Goal: Task Accomplishment & Management: Use online tool/utility

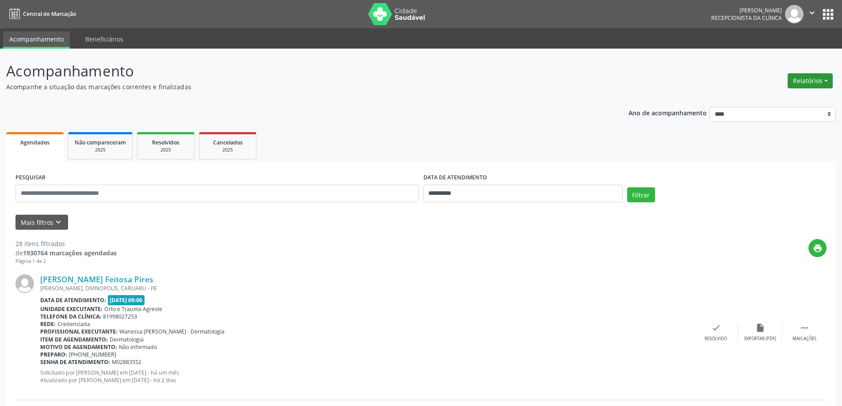
click at [805, 83] on button "Relatórios" at bounding box center [810, 80] width 45 height 15
click at [776, 99] on link "Agendamentos" at bounding box center [785, 100] width 95 height 12
select select "*"
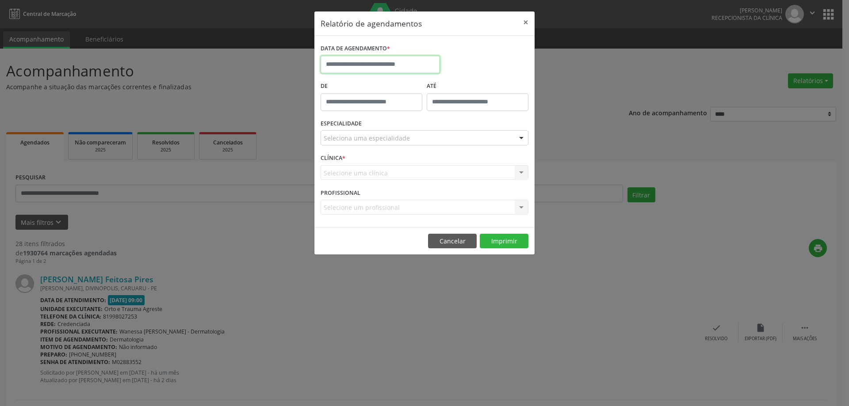
click at [356, 64] on input "text" at bounding box center [379, 65] width 119 height 18
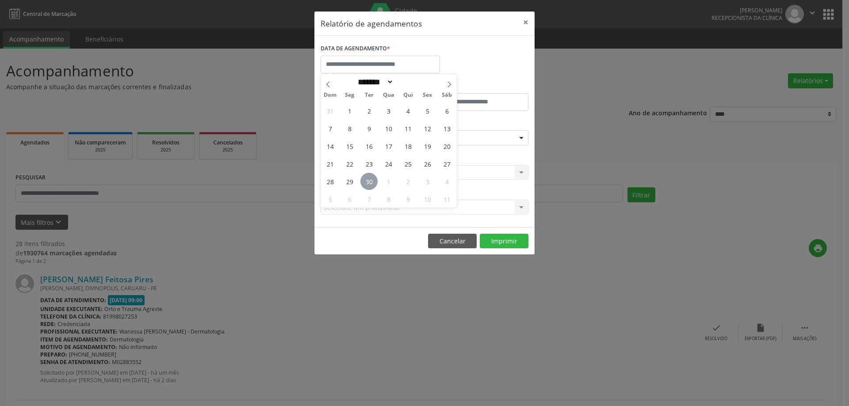
click at [367, 180] on span "30" at bounding box center [368, 181] width 17 height 17
type input "**********"
click at [367, 180] on span "30" at bounding box center [368, 181] width 17 height 17
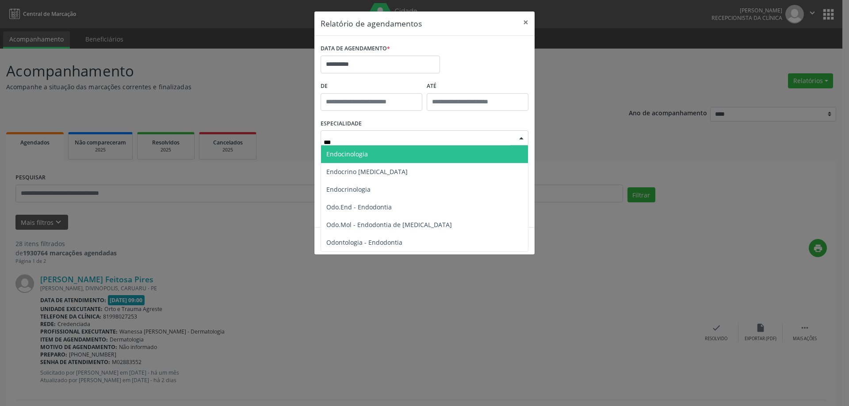
type input "****"
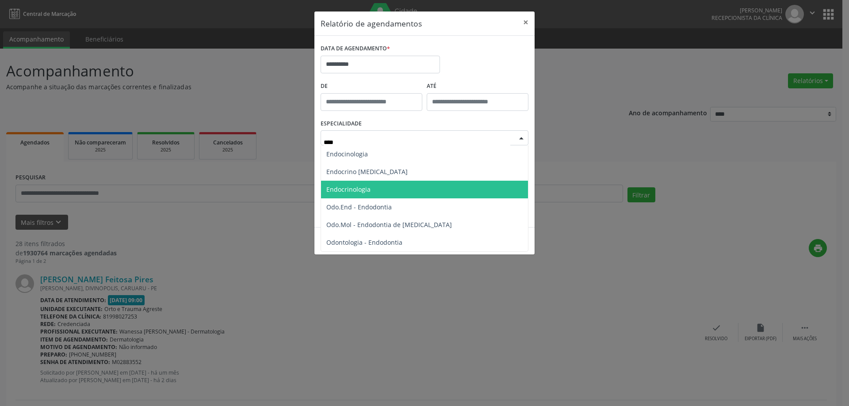
click at [358, 188] on span "Endocrinologia" at bounding box center [348, 189] width 44 height 8
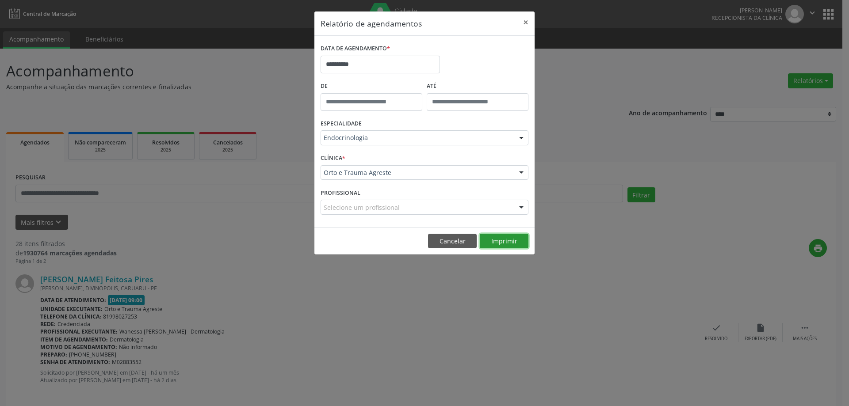
click at [503, 236] on button "Imprimir" at bounding box center [504, 241] width 49 height 15
click at [352, 64] on input "**********" at bounding box center [379, 65] width 119 height 18
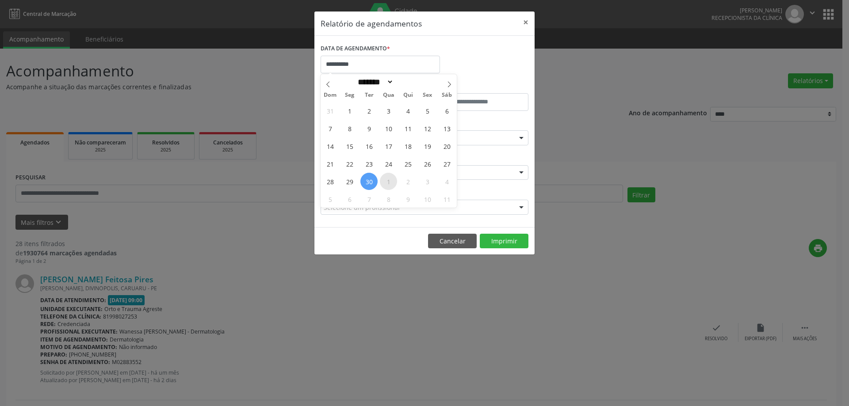
click at [387, 186] on span "1" at bounding box center [388, 181] width 17 height 17
type input "**********"
click at [387, 186] on span "1" at bounding box center [388, 181] width 17 height 17
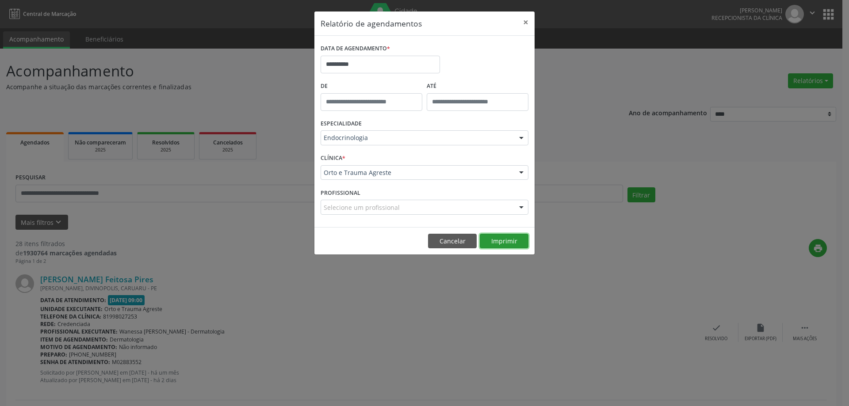
click at [514, 243] on button "Imprimir" at bounding box center [504, 241] width 49 height 15
click at [463, 247] on button "Cancelar" at bounding box center [452, 241] width 49 height 15
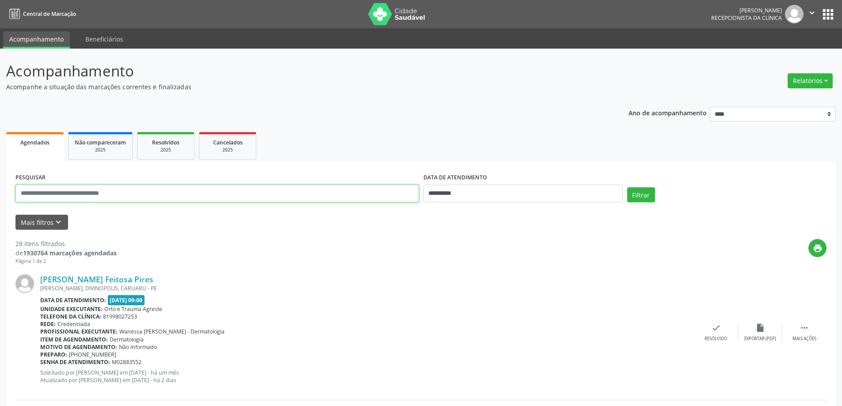
click at [53, 194] on input "text" at bounding box center [217, 194] width 404 height 18
type input "**********"
click at [627, 187] on button "Filtrar" at bounding box center [641, 194] width 28 height 15
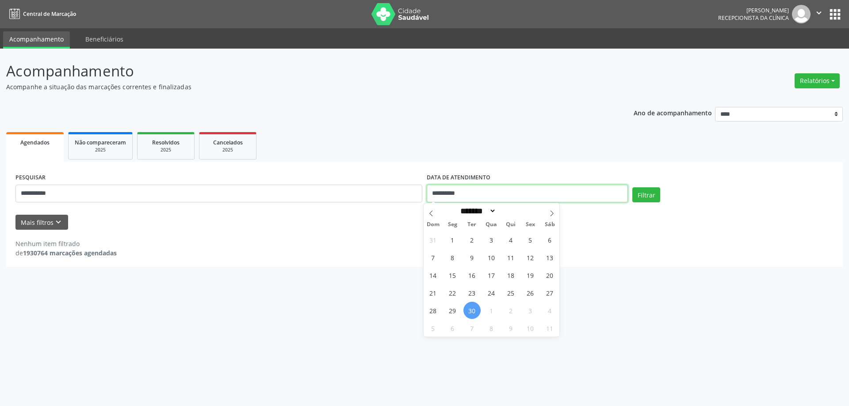
drag, startPoint x: 477, startPoint y: 190, endPoint x: 426, endPoint y: 190, distance: 50.4
click at [426, 190] on input "**********" at bounding box center [526, 194] width 201 height 18
click at [632, 187] on button "Filtrar" at bounding box center [646, 194] width 28 height 15
click at [648, 198] on button "Filtrar" at bounding box center [646, 194] width 28 height 15
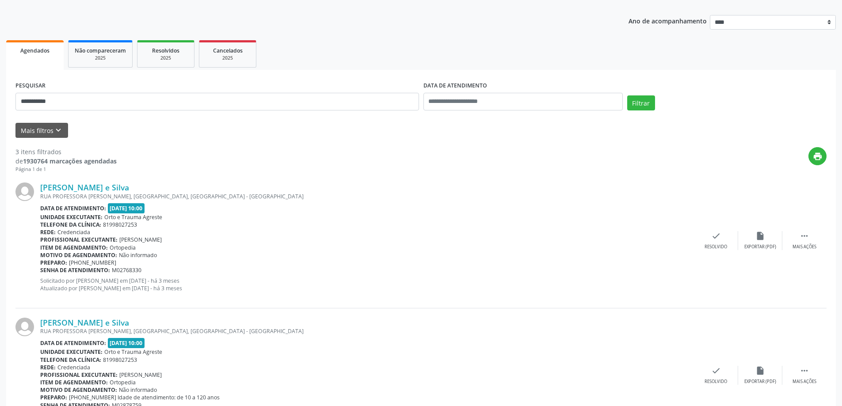
scroll to position [88, 0]
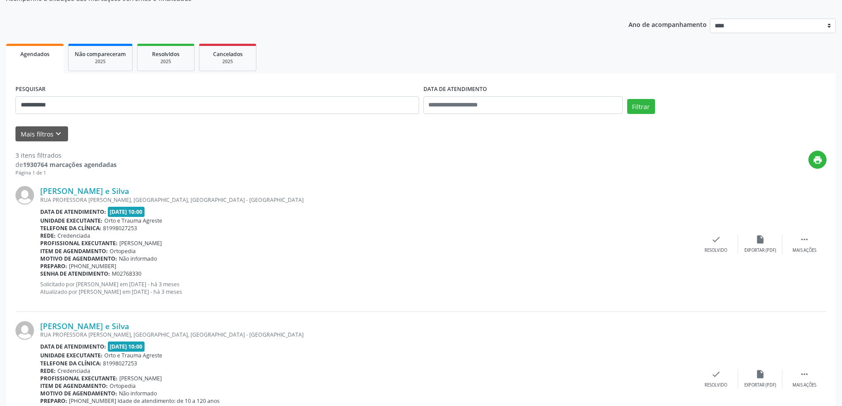
drag, startPoint x: 119, startPoint y: 243, endPoint x: 236, endPoint y: 247, distance: 117.2
click at [236, 247] on div "Profissional executante: [PERSON_NAME]" at bounding box center [367, 244] width 654 height 8
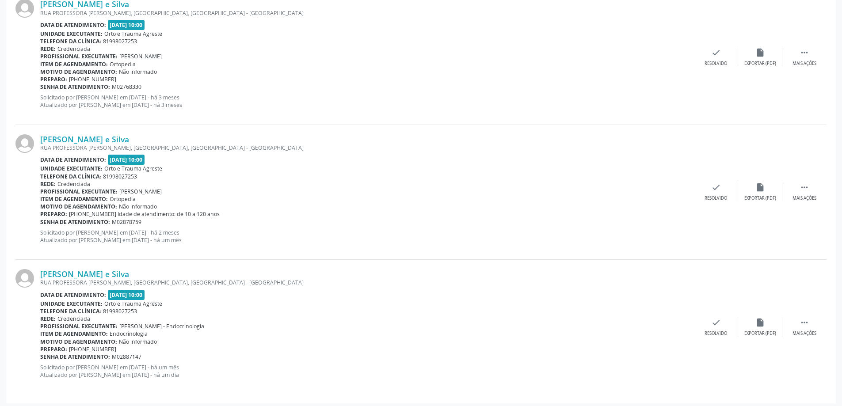
scroll to position [279, 0]
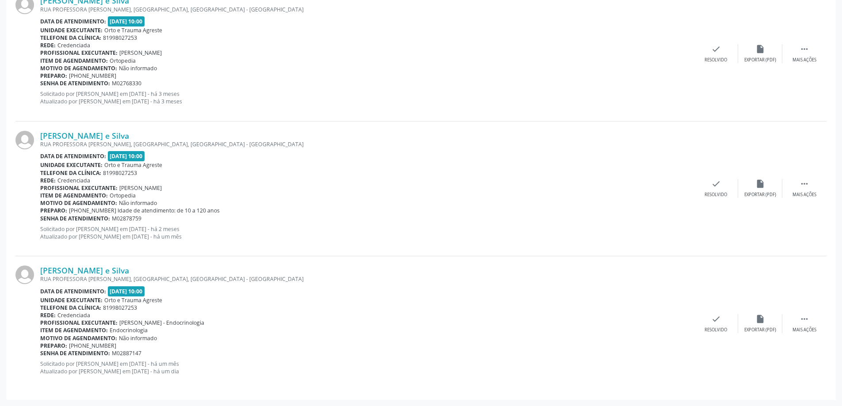
drag, startPoint x: 110, startPoint y: 287, endPoint x: 200, endPoint y: 301, distance: 90.4
click at [200, 301] on div "[PERSON_NAME] e Silva RUA PROFESSORA [PERSON_NAME], [GEOGRAPHIC_DATA], [GEOGRAP…" at bounding box center [367, 324] width 654 height 116
click at [200, 296] on div "Data de atendimento: [DATE] 10:00" at bounding box center [367, 291] width 654 height 10
drag, startPoint x: 126, startPoint y: 326, endPoint x: 264, endPoint y: 326, distance: 137.9
click at [264, 326] on div "Profissional executante: [PERSON_NAME] - Endocrinologia" at bounding box center [367, 323] width 654 height 8
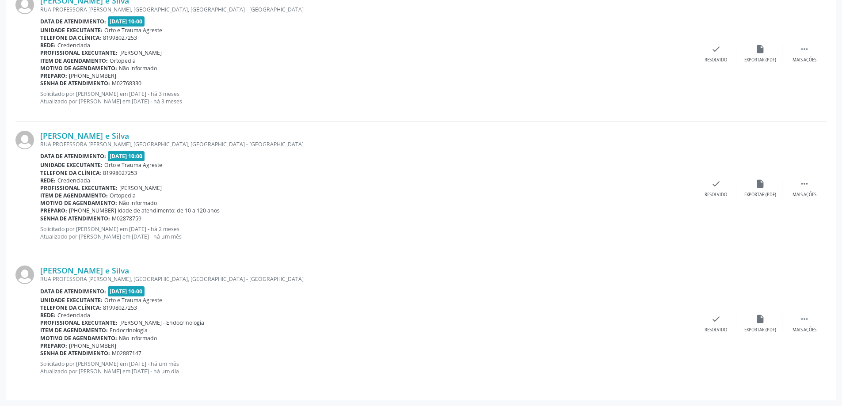
click at [114, 293] on span "[DATE] 10:00" at bounding box center [126, 291] width 37 height 10
click at [365, 185] on div "Profissional executante: [PERSON_NAME]" at bounding box center [367, 188] width 654 height 8
